Goal: Task Accomplishment & Management: Use online tool/utility

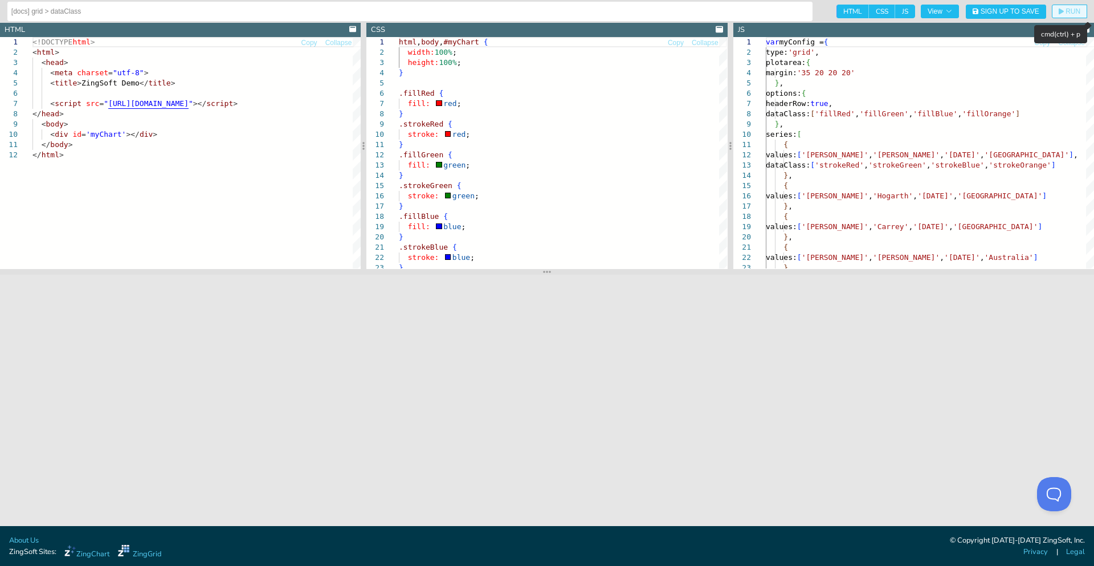
click at [1070, 12] on span "RUN" at bounding box center [1072, 11] width 15 height 7
click at [843, 93] on div "var myConfig = { type: 'grid' , plotarea: { margin: '35 20 20 20' } , options: …" at bounding box center [945, 480] width 360 height 887
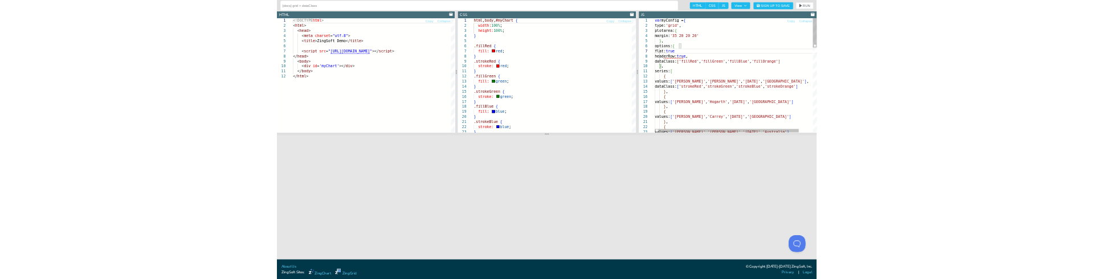
scroll to position [62, 65]
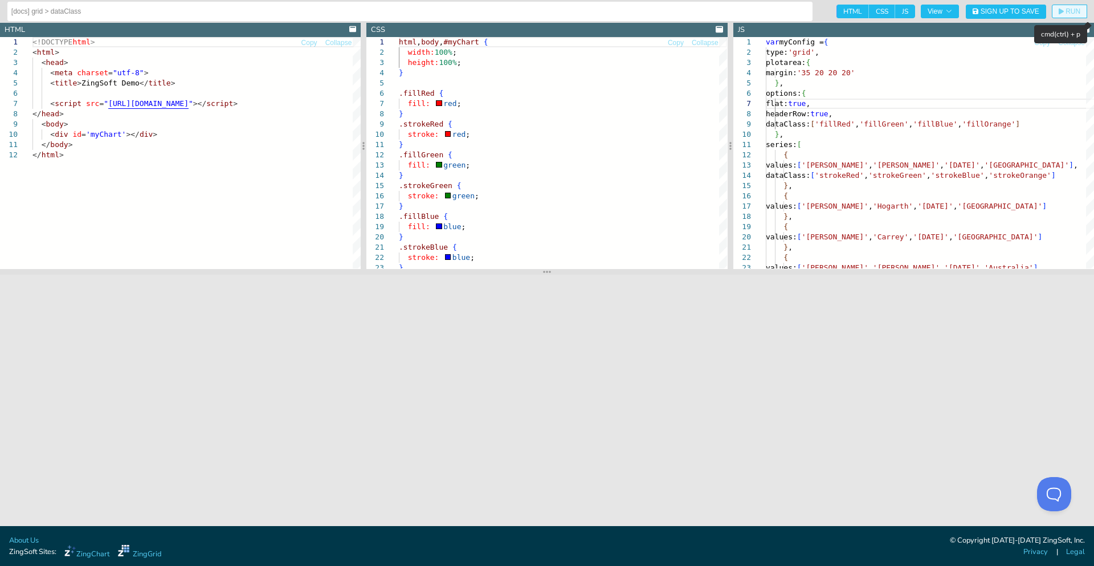
click at [1079, 13] on span "RUN" at bounding box center [1072, 11] width 15 height 7
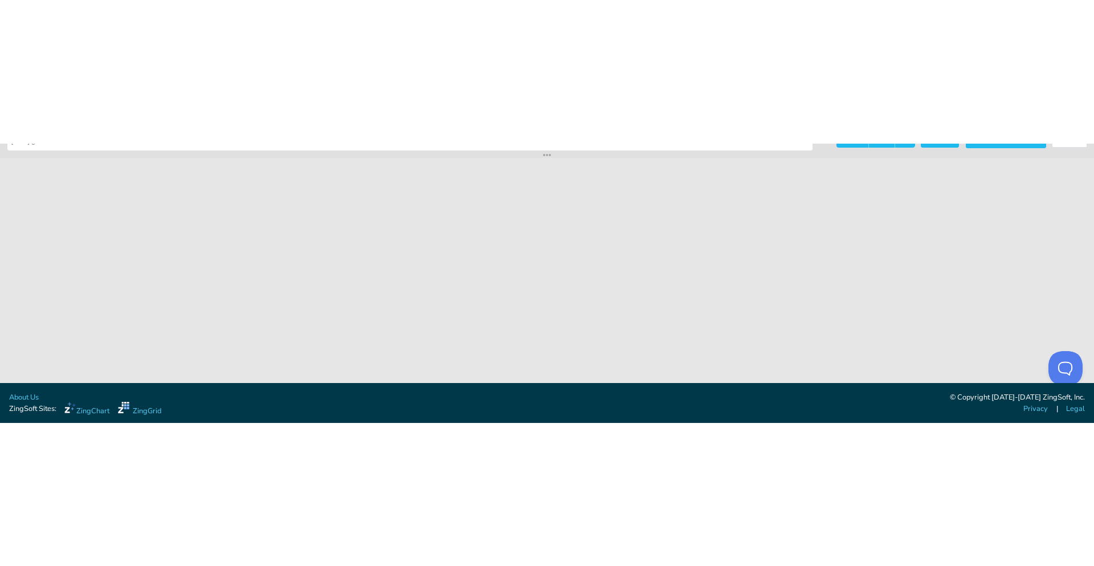
scroll to position [0, 0]
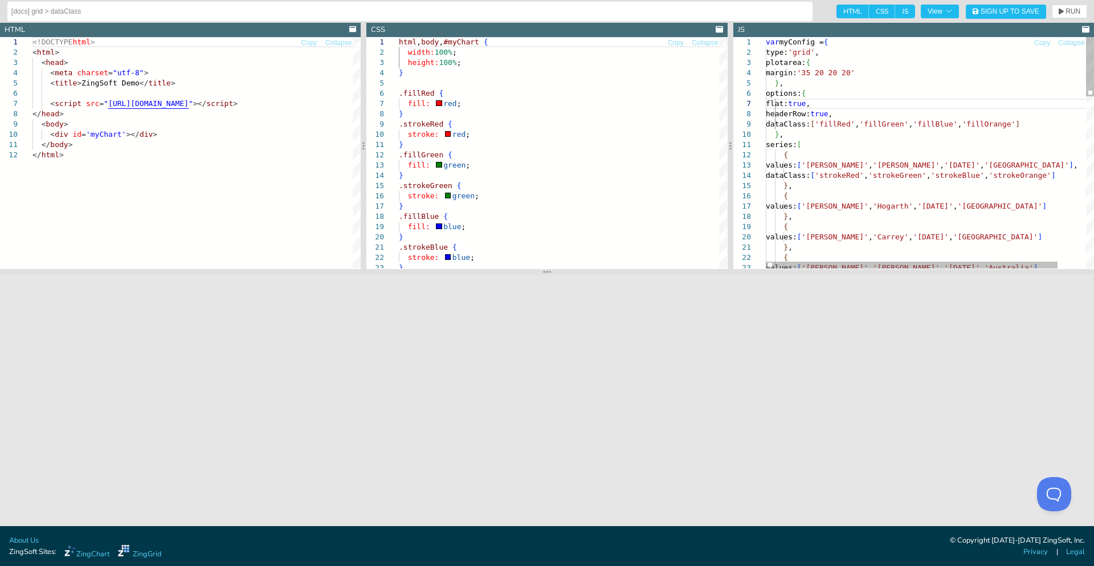
click at [787, 105] on div "var myConfig = { type: 'grid' , plotarea: { margin: '35 20 20 20' } , options: …" at bounding box center [945, 486] width 360 height 898
drag, startPoint x: 787, startPoint y: 105, endPoint x: 919, endPoint y: 103, distance: 131.6
click at [919, 103] on div "var myConfig = { type: 'grid' , plotarea: { margin: '35 20 20 20' } , options: …" at bounding box center [945, 486] width 360 height 898
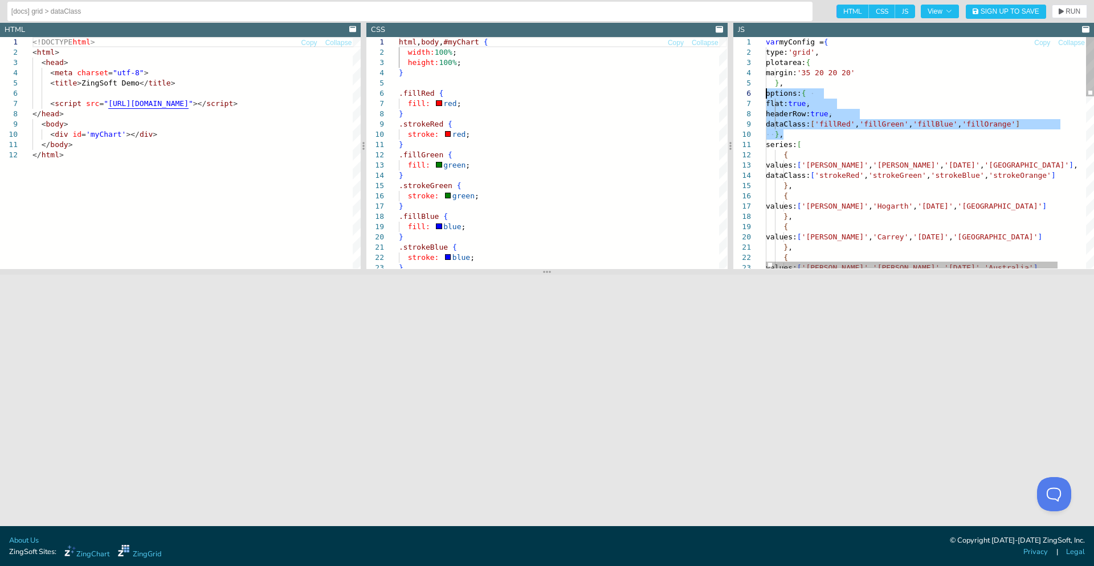
drag, startPoint x: 788, startPoint y: 134, endPoint x: 753, endPoint y: 96, distance: 52.0
click at [765, 96] on div "var myConfig = { type: 'grid' , plotarea: { margin: '35 20 20 20' } , options: …" at bounding box center [945, 486] width 360 height 898
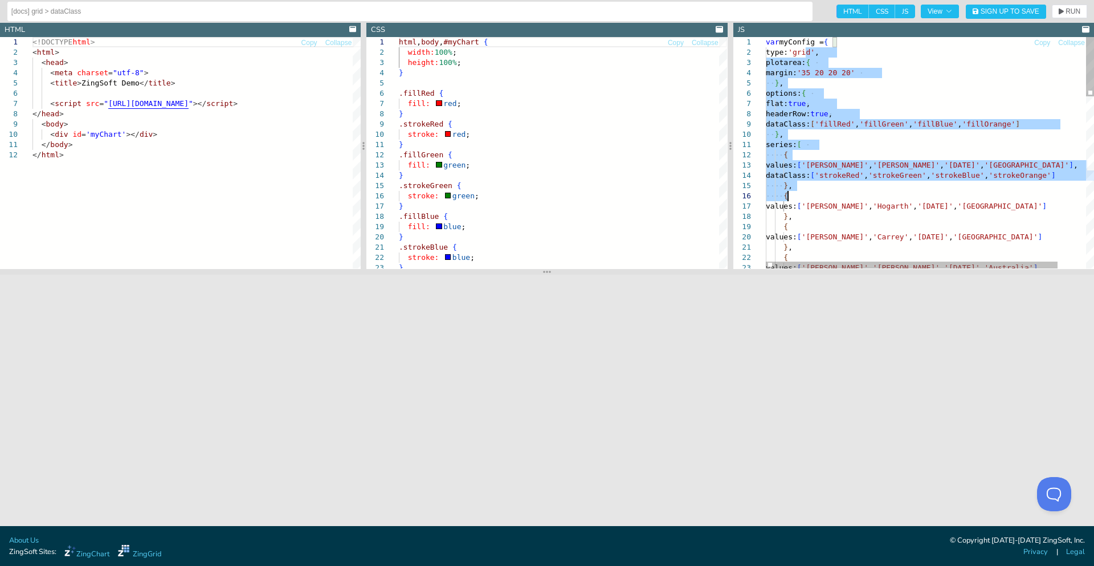
drag, startPoint x: 804, startPoint y: 55, endPoint x: 955, endPoint y: 298, distance: 286.5
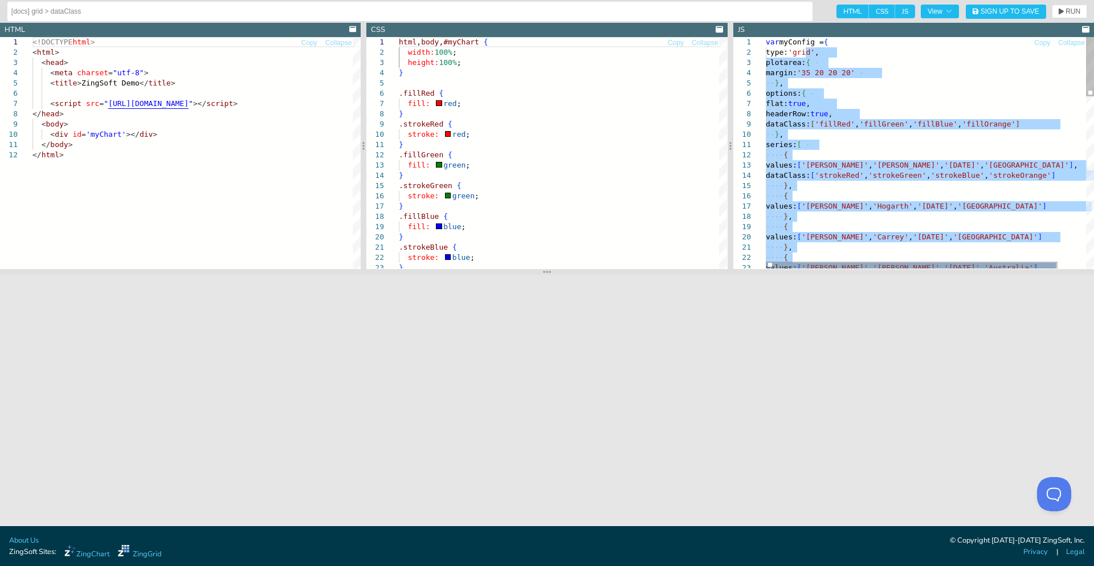
click at [780, 106] on div "dataClass: [ 'strokeRed' , 'strokeGreen' , 'strokeBlue' , 'strokeOrange' ] } , …" at bounding box center [945, 486] width 360 height 898
type textarea "var myConfig = { type: 'grid', plotarea: { margin: '35 20 20 20' }, options: { …"
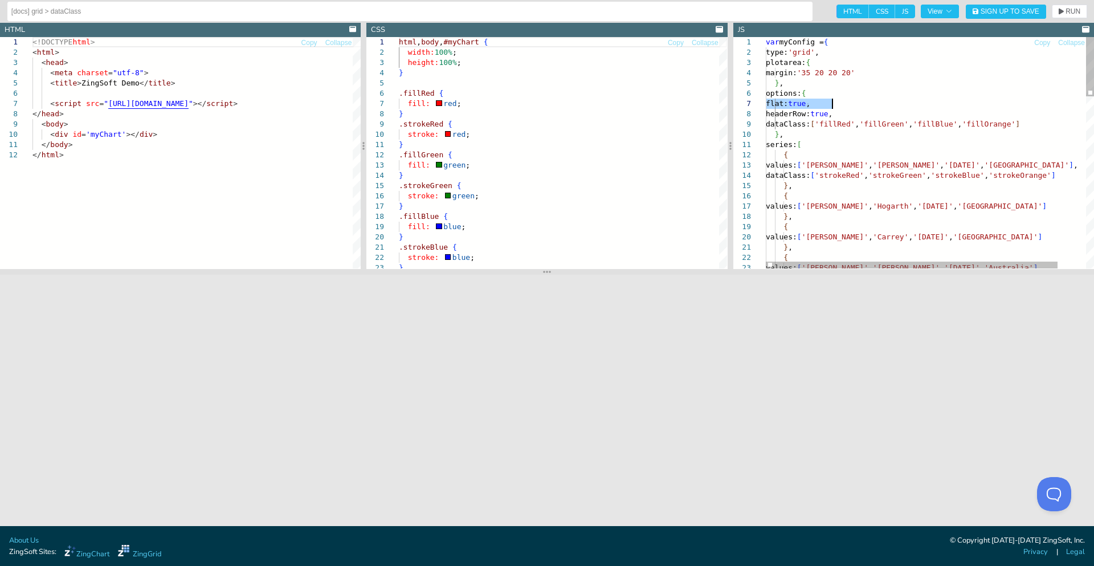
drag, startPoint x: 780, startPoint y: 106, endPoint x: 859, endPoint y: 101, distance: 78.7
click at [859, 101] on div "dataClass: [ 'strokeRed' , 'strokeGreen' , 'strokeBlue' , 'strokeOrange' ] } , …" at bounding box center [945, 486] width 360 height 898
click at [835, 107] on div "dataClass: [ 'strokeRed' , 'strokeGreen' , 'strokeBlue' , 'strokeOrange' ] } , …" at bounding box center [945, 486] width 360 height 898
drag, startPoint x: 842, startPoint y: 105, endPoint x: 777, endPoint y: 105, distance: 64.4
click at [777, 105] on div "dataClass: [ 'strokeRed' , 'strokeGreen' , 'strokeBlue' , 'strokeOrange' ] } , …" at bounding box center [945, 486] width 360 height 898
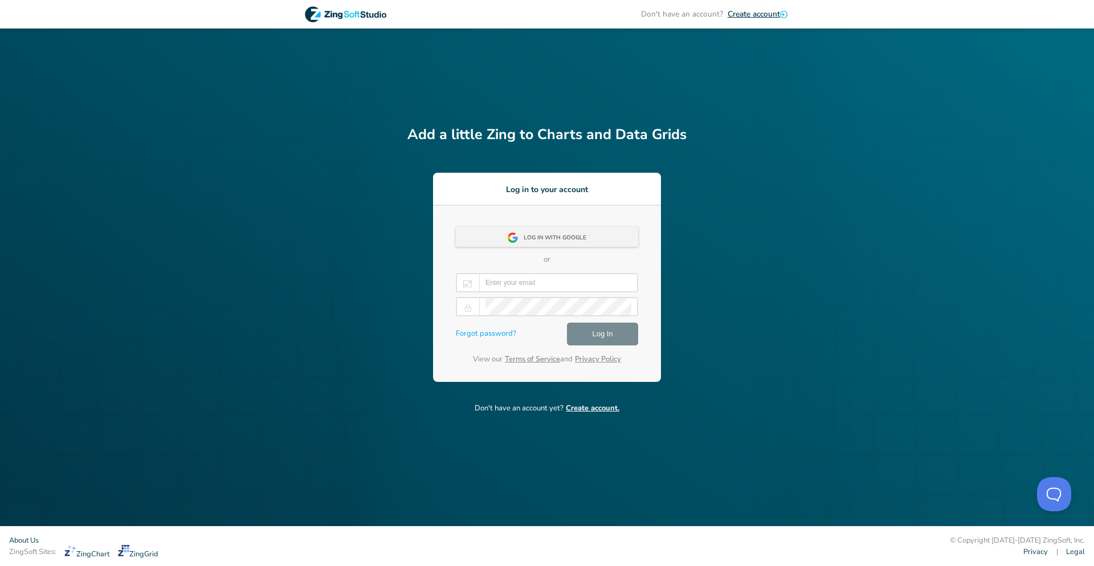
click at [541, 235] on div "Log in with Google" at bounding box center [557, 238] width 69 height 21
drag, startPoint x: 591, startPoint y: 275, endPoint x: 602, endPoint y: 271, distance: 12.1
click at [597, 272] on body "Don't have an account? Create account Add a little Zing to Charts and Data Grid…" at bounding box center [547, 283] width 1094 height 566
type input "vivek@pseudocode.co"
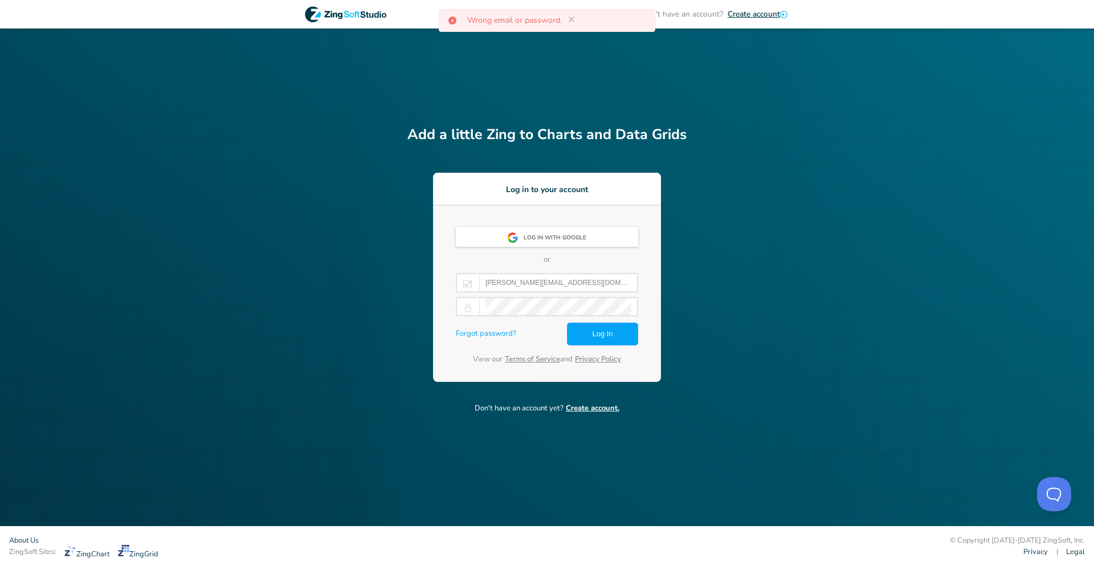
click at [568, 19] on icon at bounding box center [571, 19] width 9 height 9
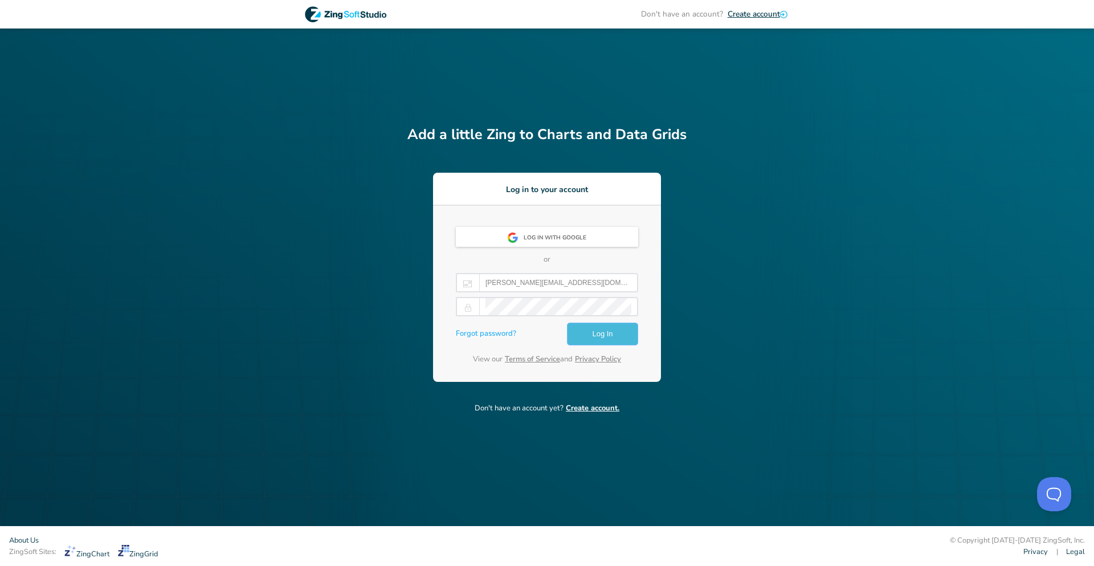
click at [605, 338] on span "Log In" at bounding box center [602, 334] width 21 height 14
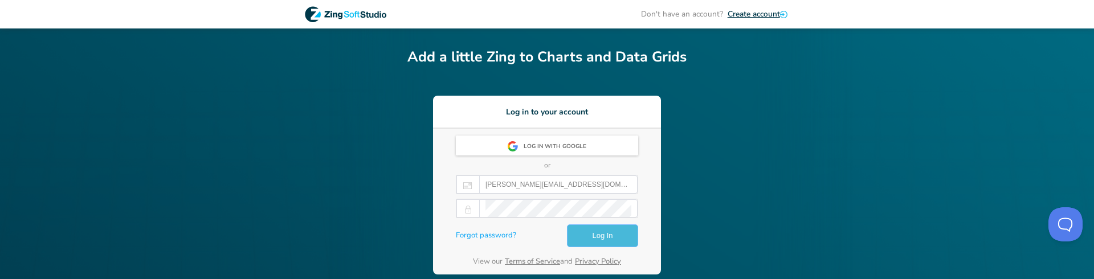
click at [627, 243] on button "Log In" at bounding box center [602, 235] width 71 height 23
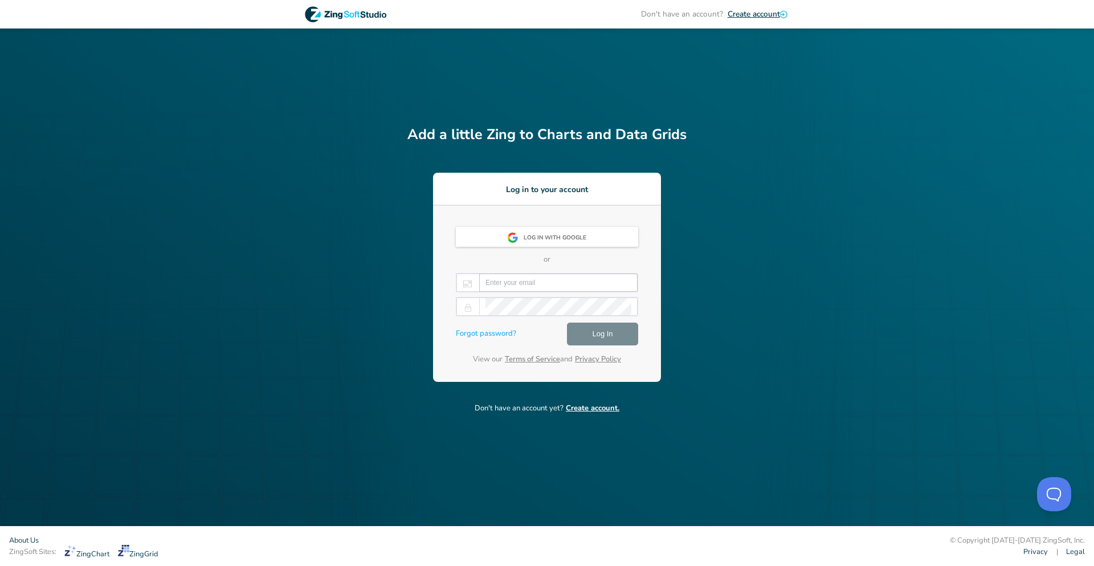
click at [499, 279] on input "email" at bounding box center [558, 282] width 146 height 17
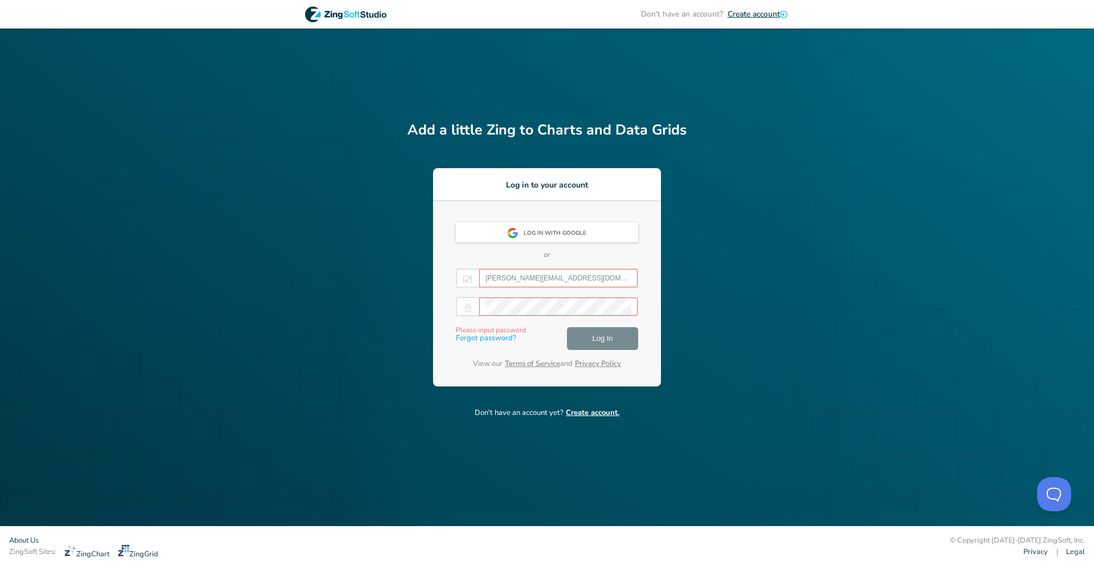
type input "vivek@pseudocode.co"
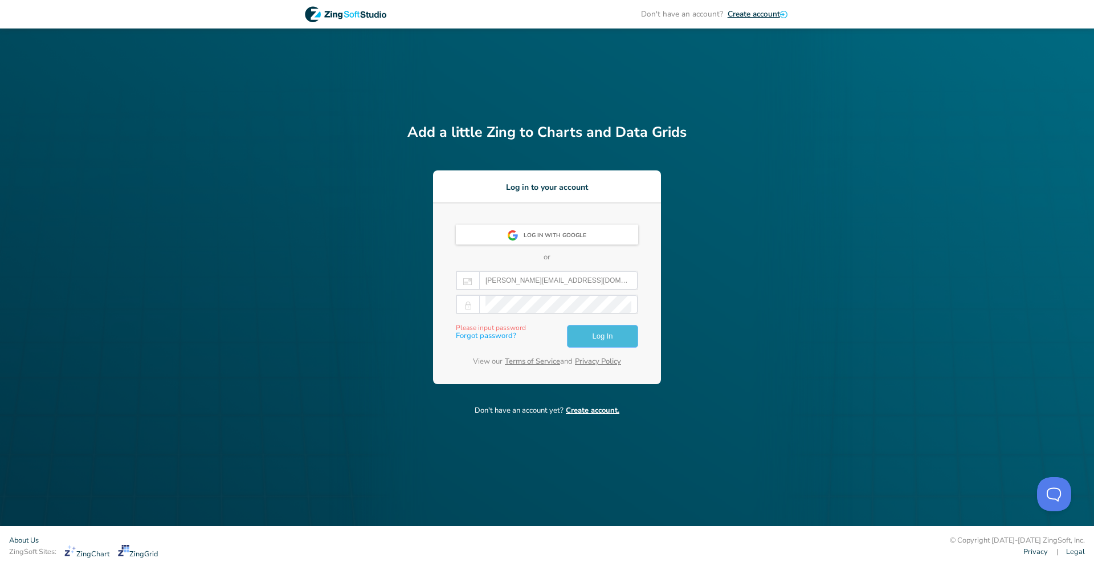
click at [611, 279] on span "Log In" at bounding box center [602, 336] width 21 height 14
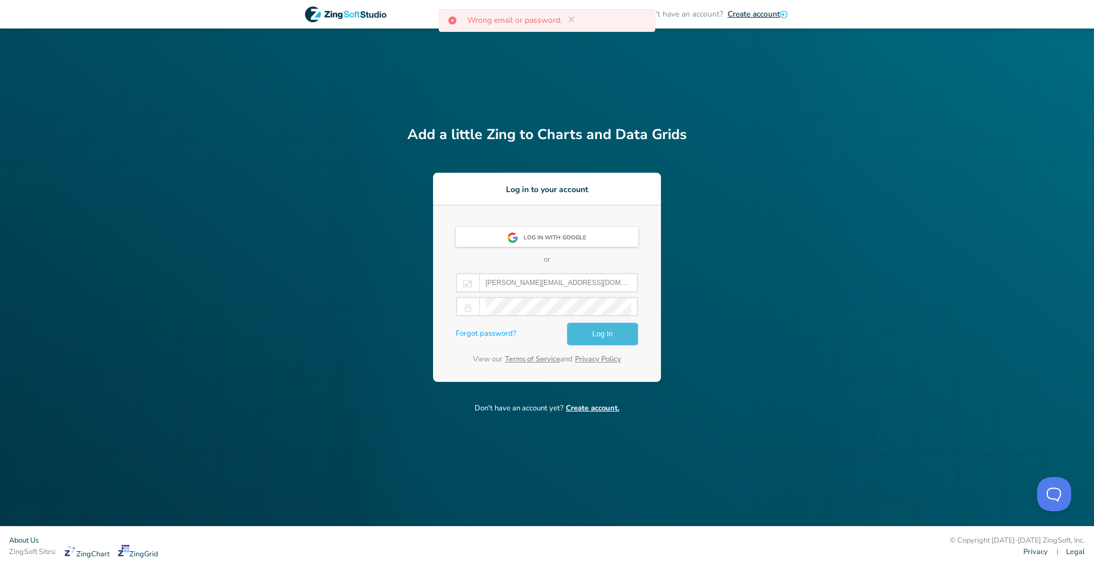
click at [590, 279] on button "Log In" at bounding box center [602, 333] width 71 height 23
click at [575, 19] on icon at bounding box center [571, 19] width 9 height 9
click at [596, 279] on span "Log In" at bounding box center [602, 334] width 21 height 14
click at [602, 279] on span "Log In" at bounding box center [602, 334] width 21 height 14
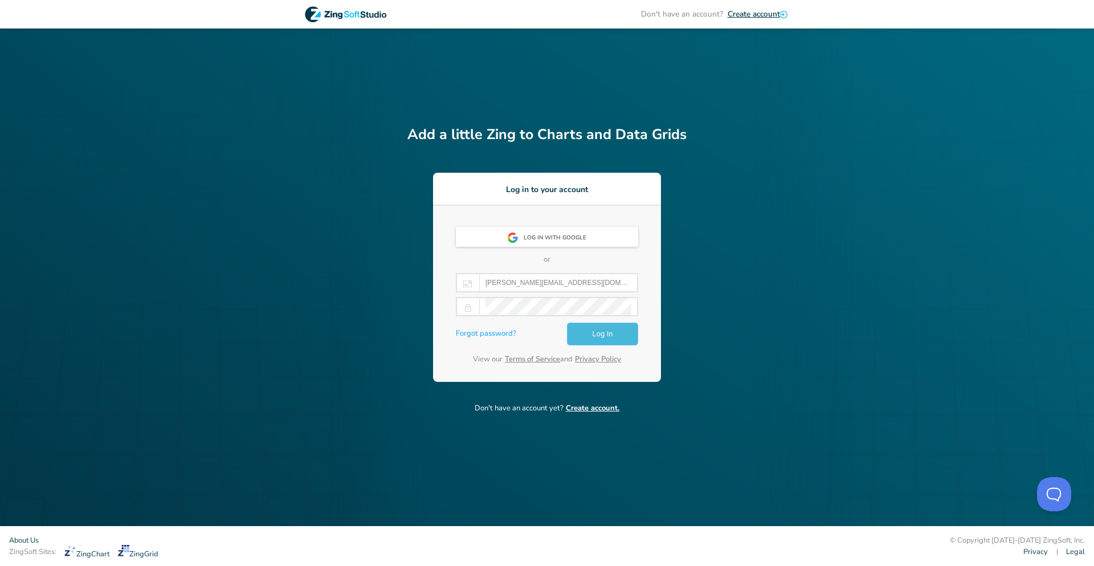
click at [602, 279] on span "Log In" at bounding box center [602, 334] width 21 height 14
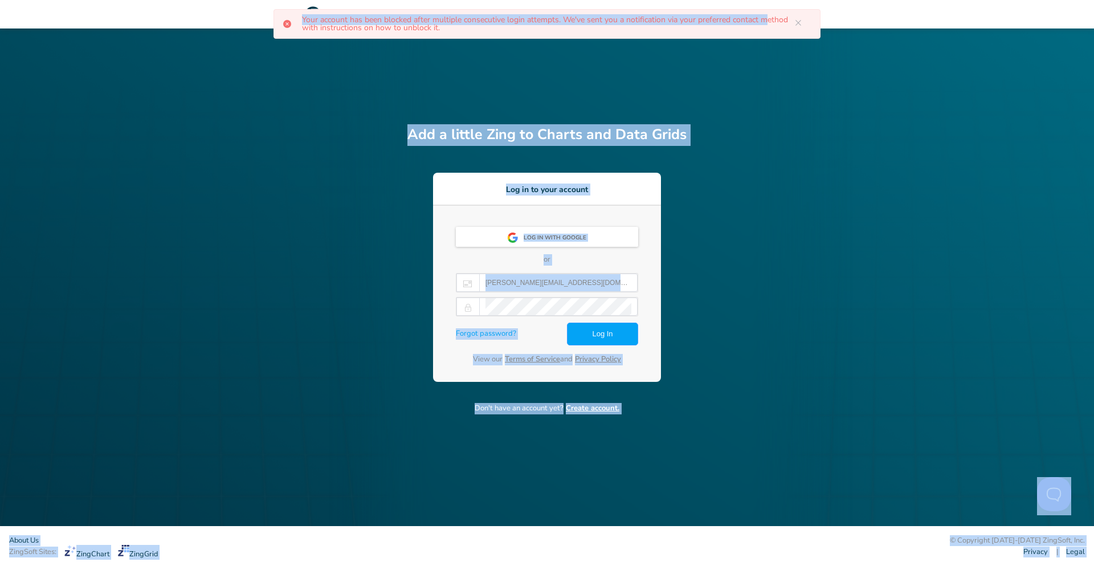
drag, startPoint x: 310, startPoint y: 28, endPoint x: 602, endPoint y: 46, distance: 292.1
click at [602, 46] on body "Don't have an account? Create account Add a little Zing to Charts and Data Grid…" at bounding box center [547, 283] width 1094 height 566
click at [707, 60] on div "Don't have an account? Create account Add a little Zing to Charts and Data Grid…" at bounding box center [547, 263] width 1094 height 526
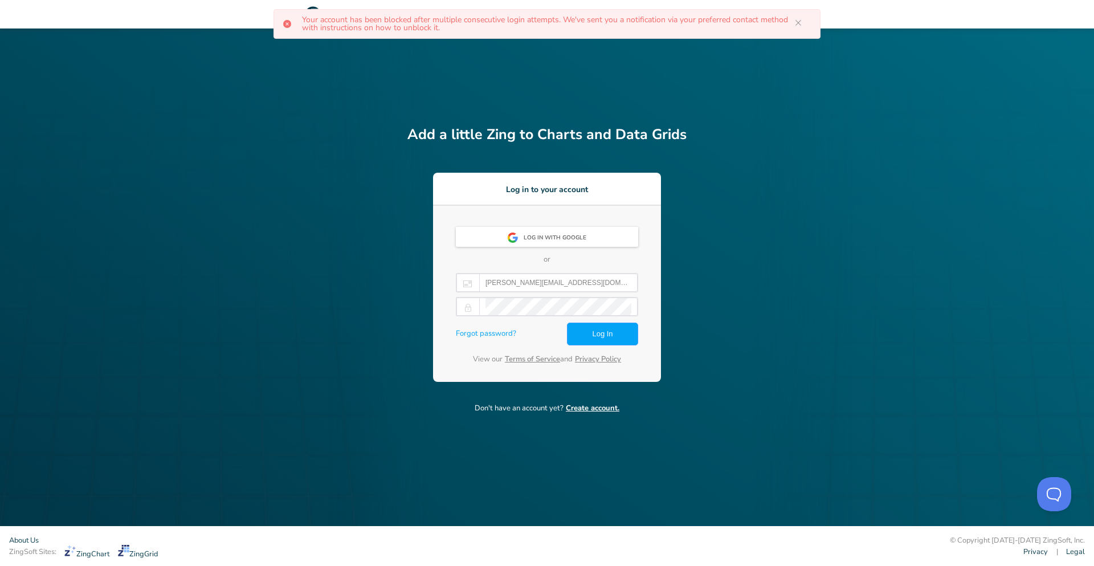
click at [797, 21] on icon at bounding box center [797, 22] width 9 height 9
